Goal: Find specific page/section: Find specific page/section

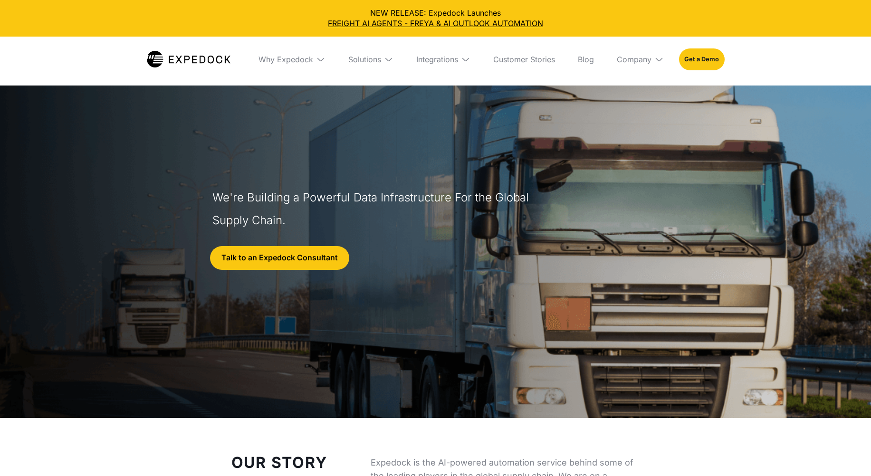
select select
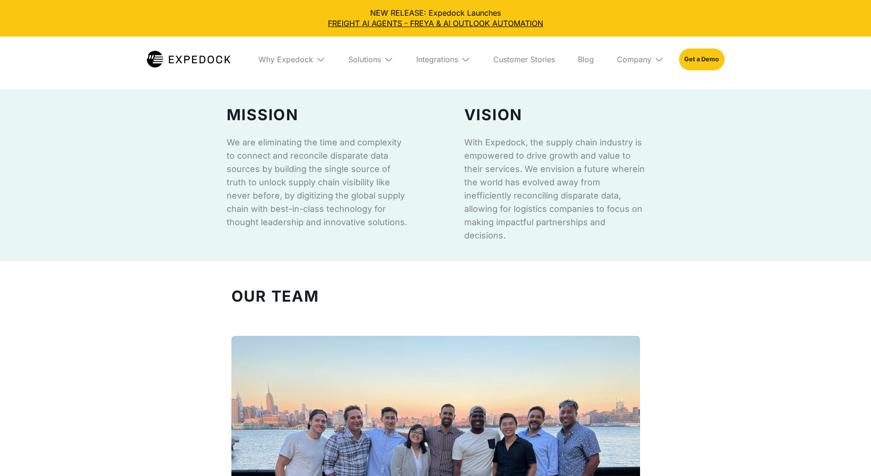
scroll to position [856, 0]
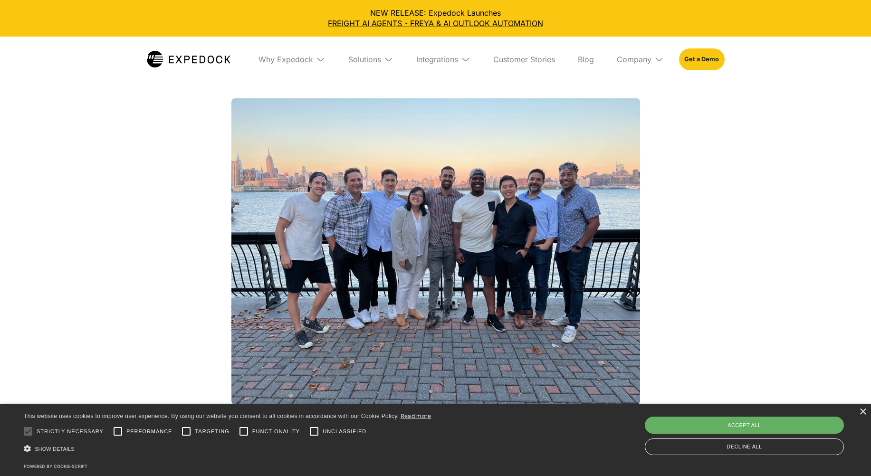
click at [730, 422] on div "Accept all" at bounding box center [744, 425] width 199 height 17
checkbox input "true"
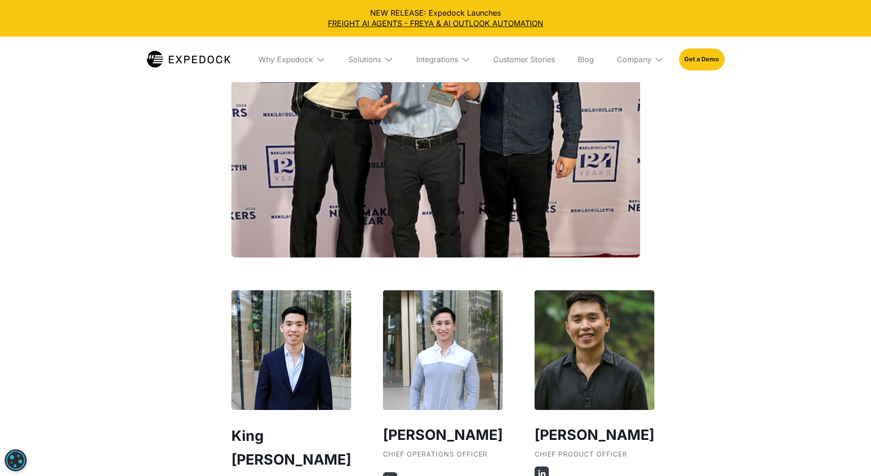
scroll to position [1664, 0]
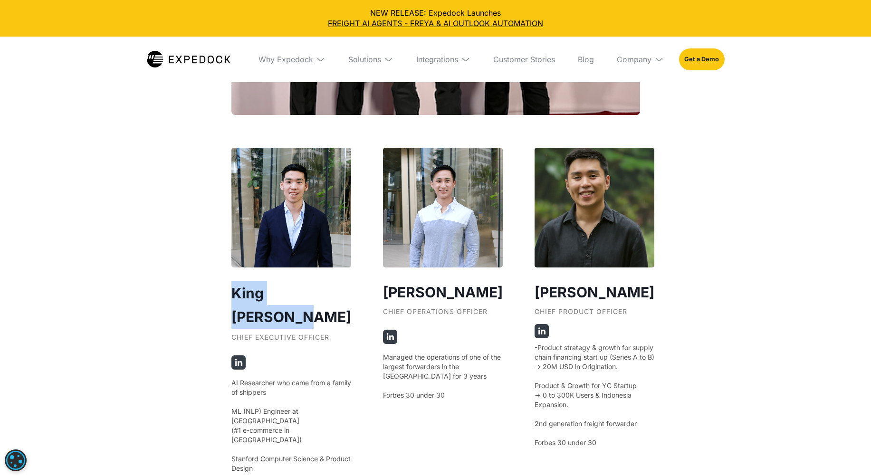
drag, startPoint x: 340, startPoint y: 289, endPoint x: 211, endPoint y: 288, distance: 128.8
click at [211, 288] on div "Our Founders ‍ King [PERSON_NAME] Chief Executive Officer AI Researcher who cam…" at bounding box center [435, 188] width 871 height 967
copy h2 "King [PERSON_NAME]"
